Goal: Information Seeking & Learning: Find specific fact

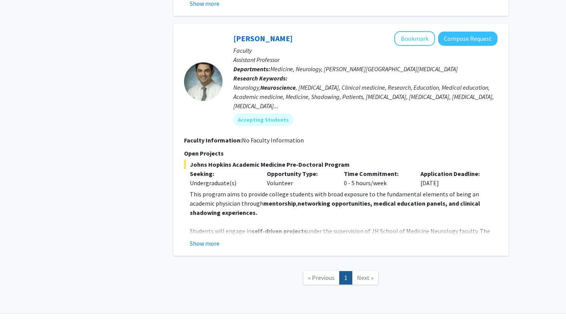
scroll to position [537, 0]
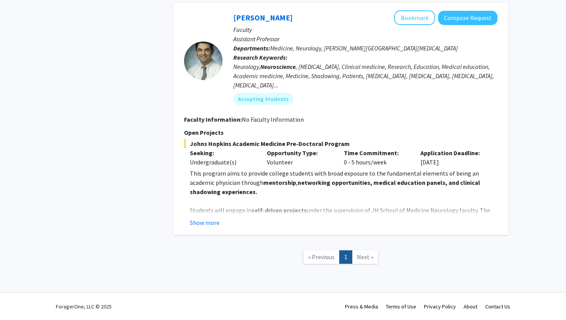
click at [365, 256] on span "Next »" at bounding box center [365, 257] width 17 height 8
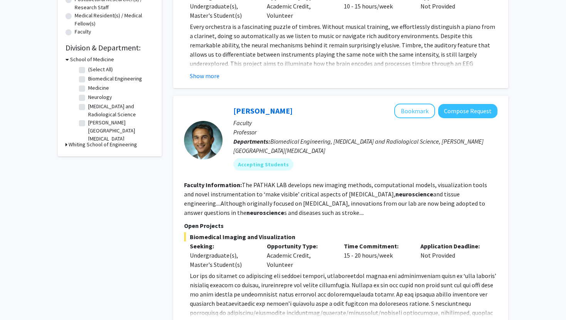
scroll to position [0, 0]
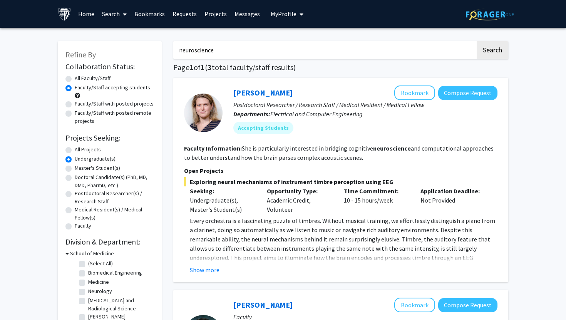
click at [234, 51] on input "neuroscience" at bounding box center [324, 50] width 302 height 18
type input "brain"
click at [477, 41] on button "Search" at bounding box center [493, 50] width 32 height 18
radio input "true"
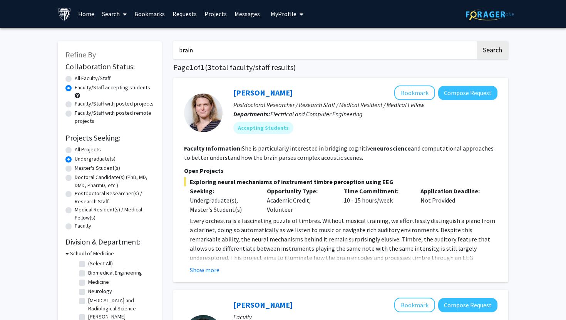
radio input "true"
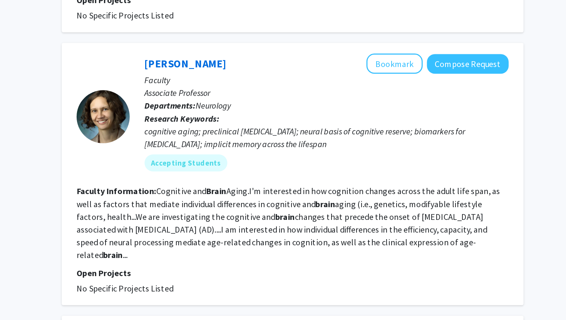
scroll to position [619, 0]
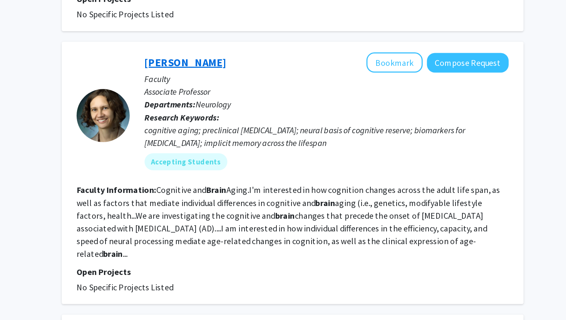
click at [273, 128] on link "[PERSON_NAME]" at bounding box center [262, 133] width 59 height 10
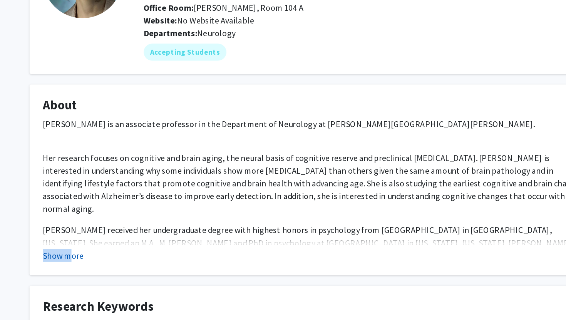
drag, startPoint x: 108, startPoint y: 279, endPoint x: 107, endPoint y: 274, distance: 4.3
click at [107, 274] on fg-card "About [PERSON_NAME] is an associate professor in the Department of Neurology at…" at bounding box center [283, 218] width 412 height 138
click at [107, 274] on button "Show more" at bounding box center [102, 273] width 30 height 9
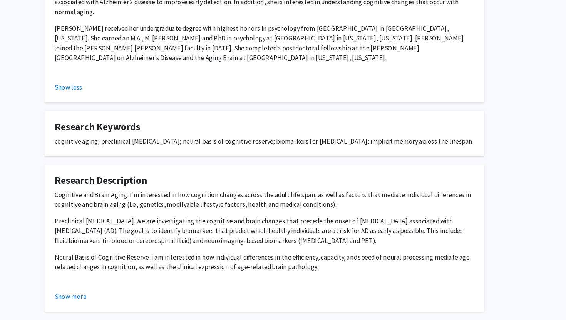
scroll to position [208, 0]
